Goal: Check status

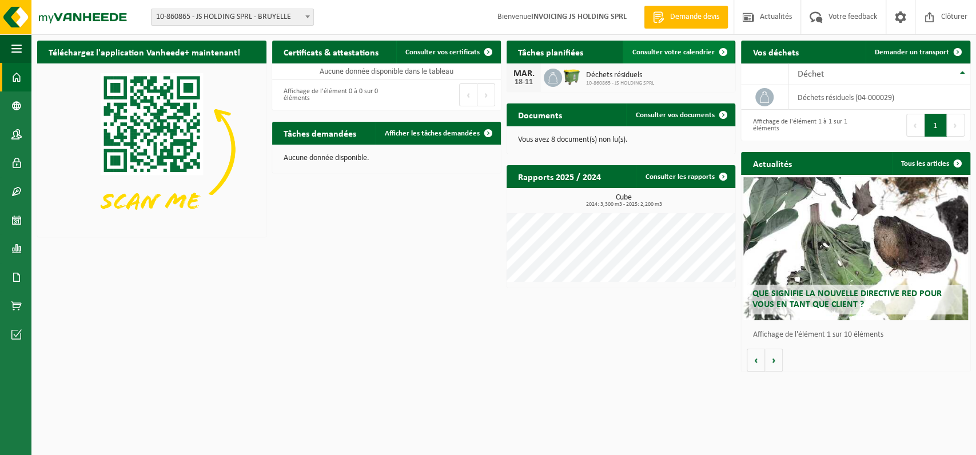
click at [655, 51] on span "Consulter votre calendrier" at bounding box center [673, 52] width 82 height 7
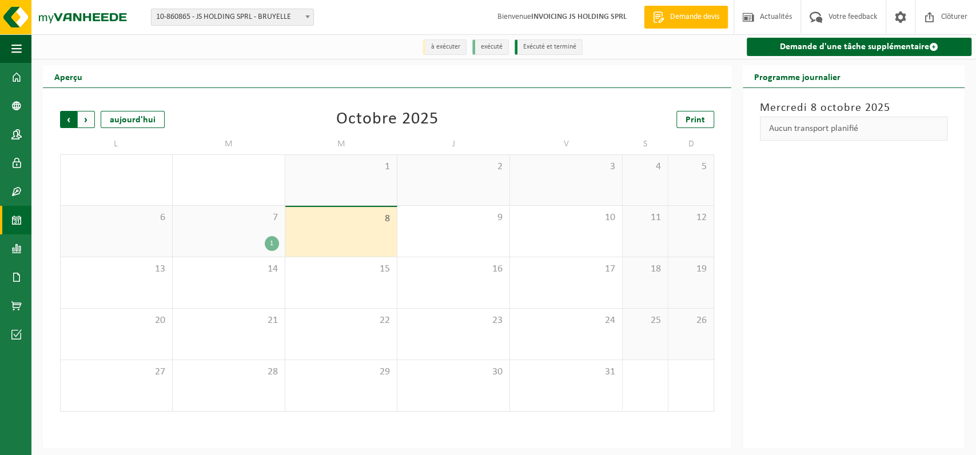
click at [89, 123] on span "Suivant" at bounding box center [86, 119] width 17 height 17
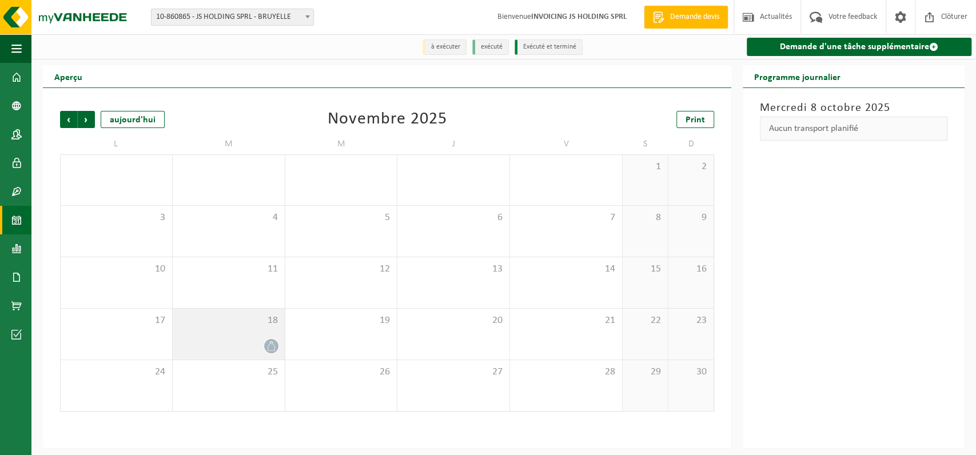
click at [205, 327] on span "18" at bounding box center [228, 320] width 101 height 13
